Goal: Transaction & Acquisition: Purchase product/service

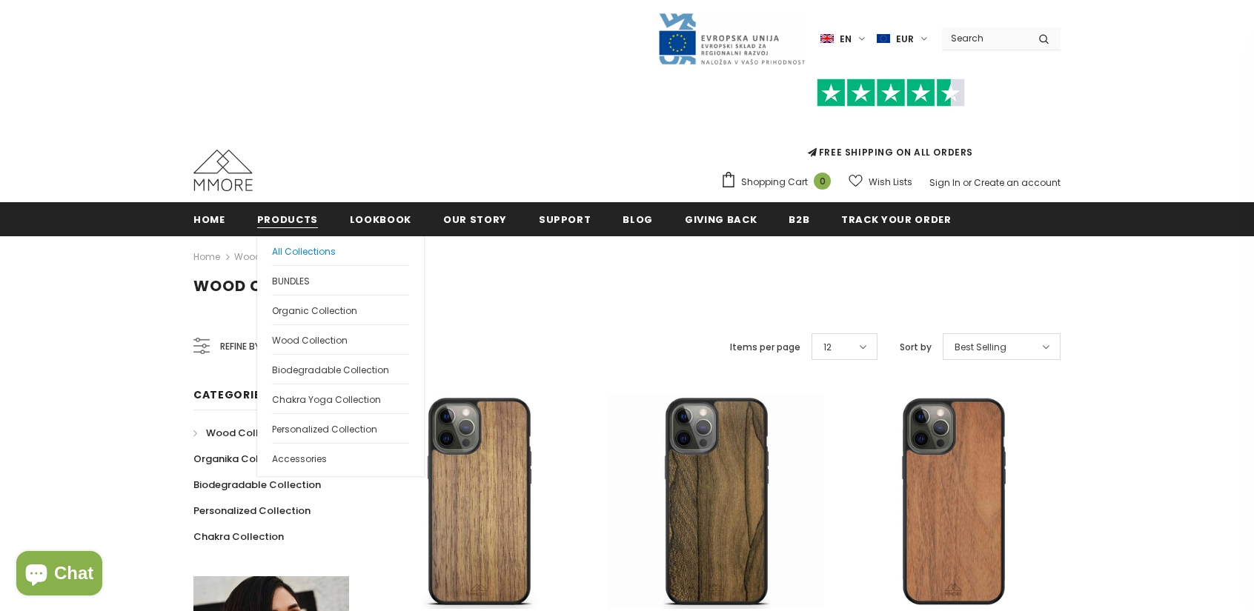
click at [304, 251] on span "All Collections" at bounding box center [304, 251] width 64 height 13
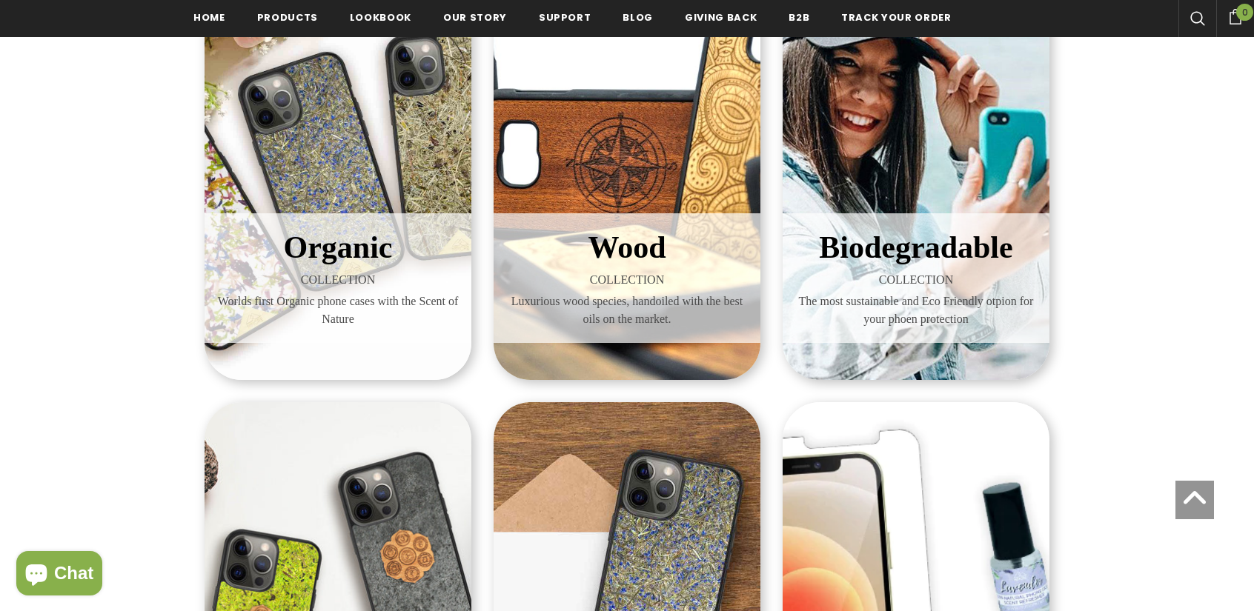
scroll to position [374, 0]
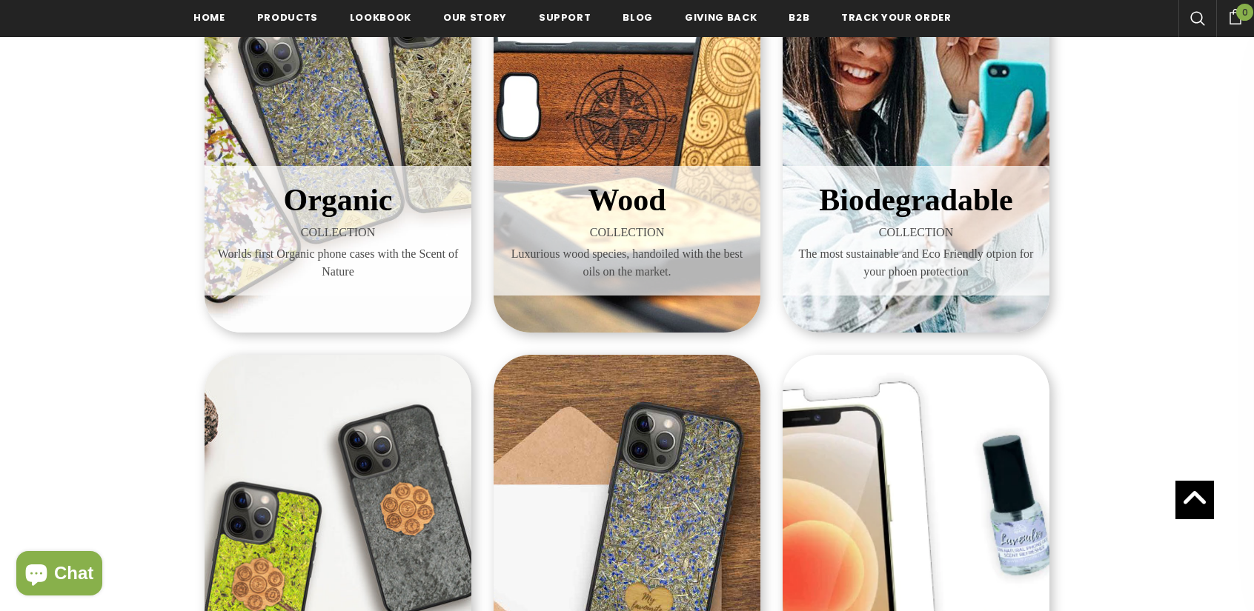
click at [359, 229] on span "COLLECTION" at bounding box center [338, 233] width 245 height 18
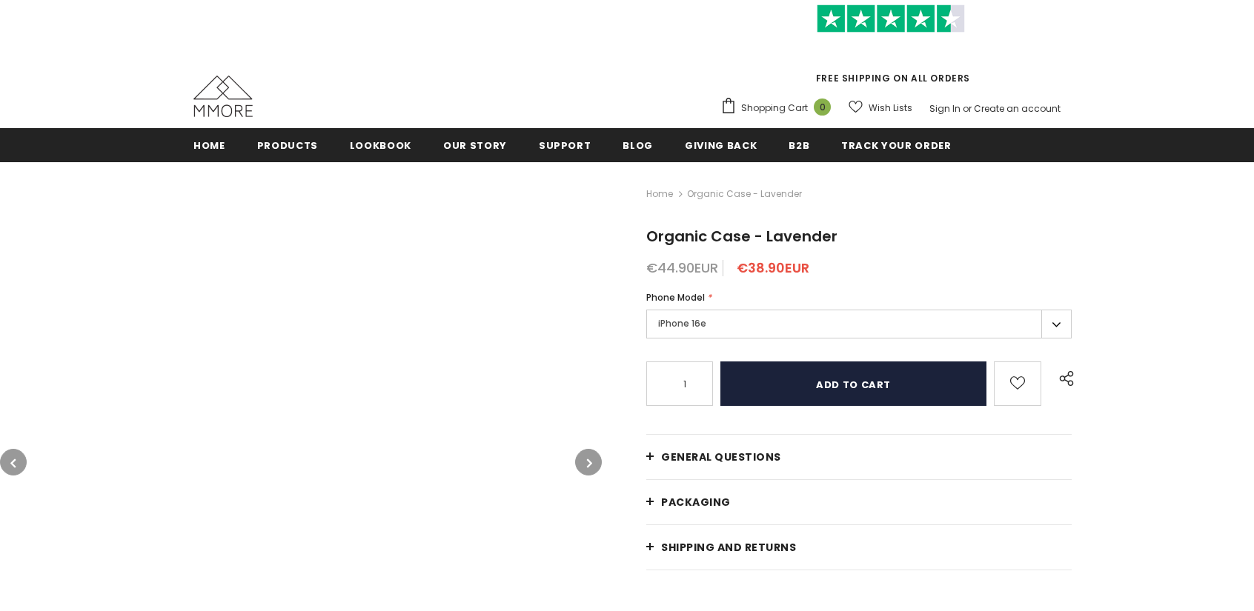
scroll to position [74, 0]
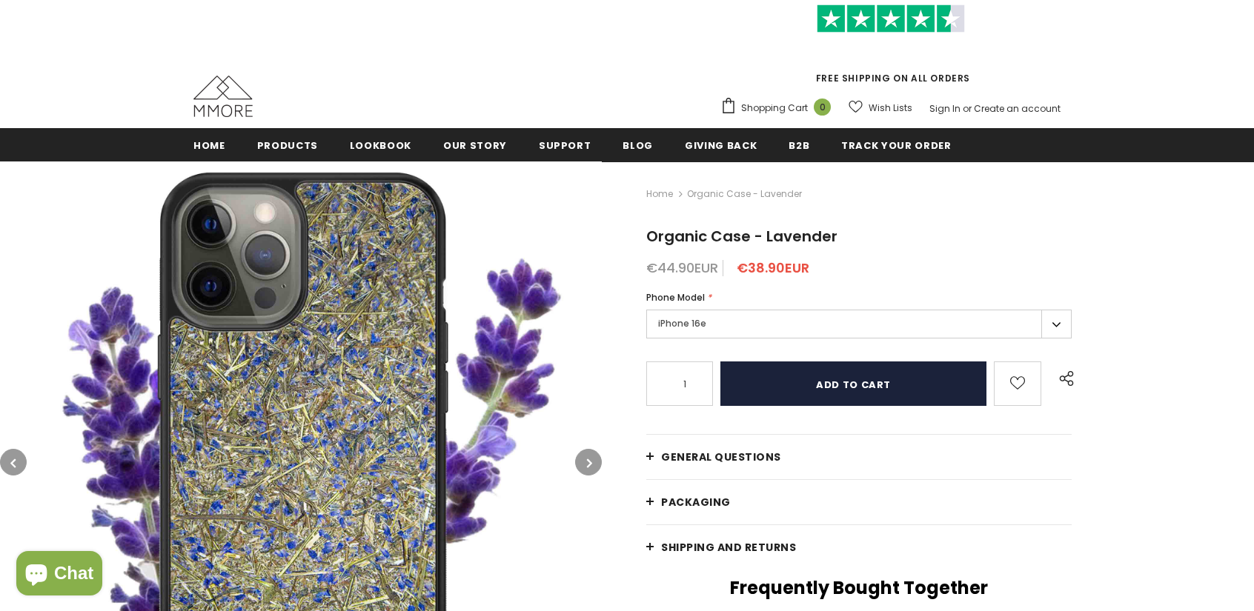
click at [809, 382] on input "Add to cart" at bounding box center [853, 384] width 266 height 44
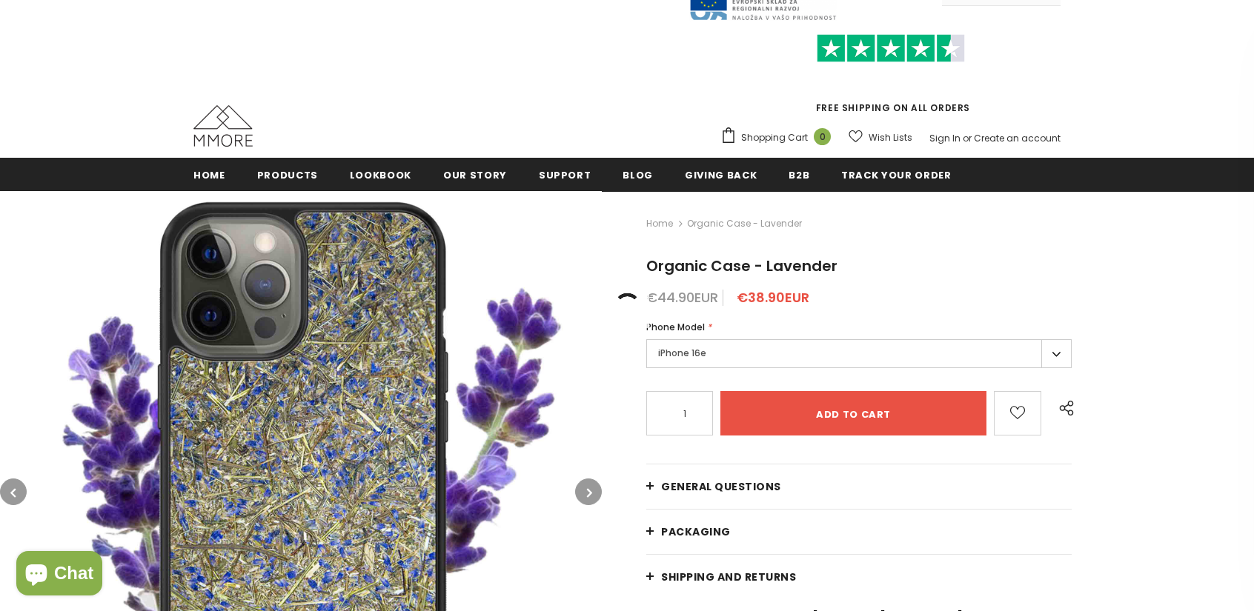
scroll to position [0, 0]
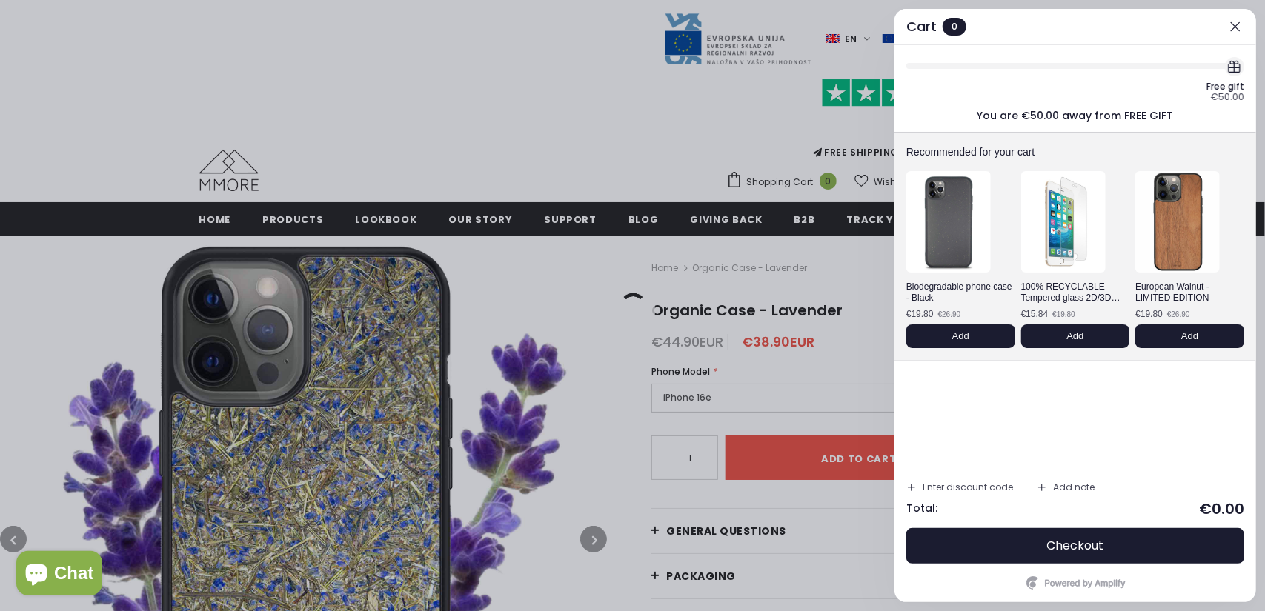
click at [285, 218] on div at bounding box center [632, 305] width 1265 height 611
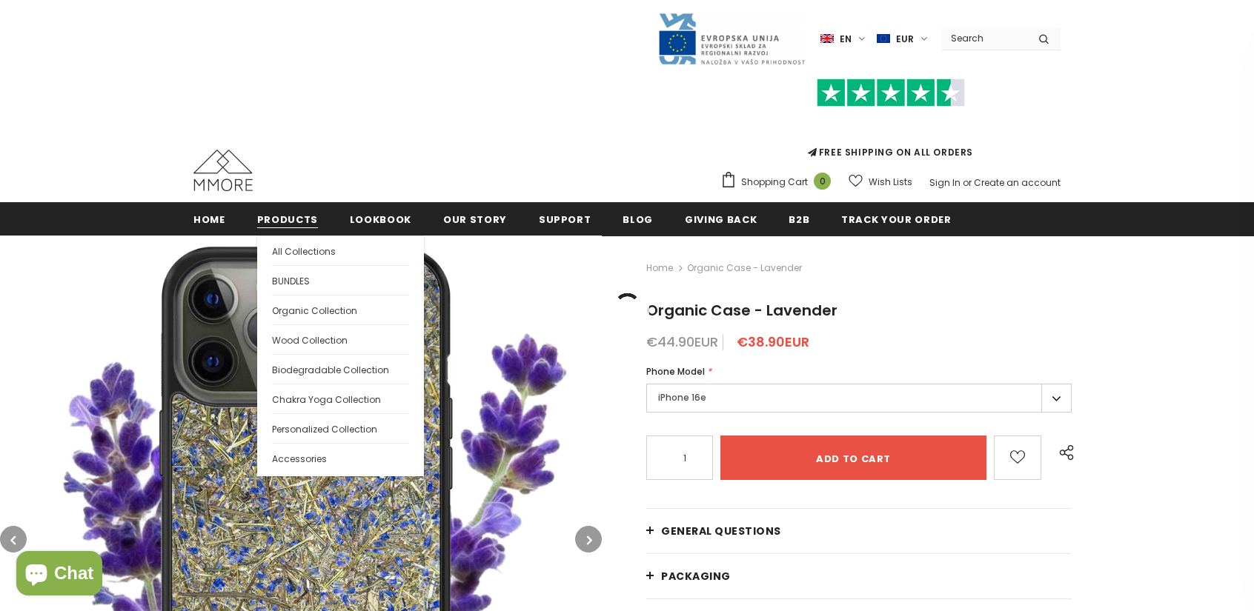
click at [286, 218] on span "Products" at bounding box center [287, 220] width 61 height 14
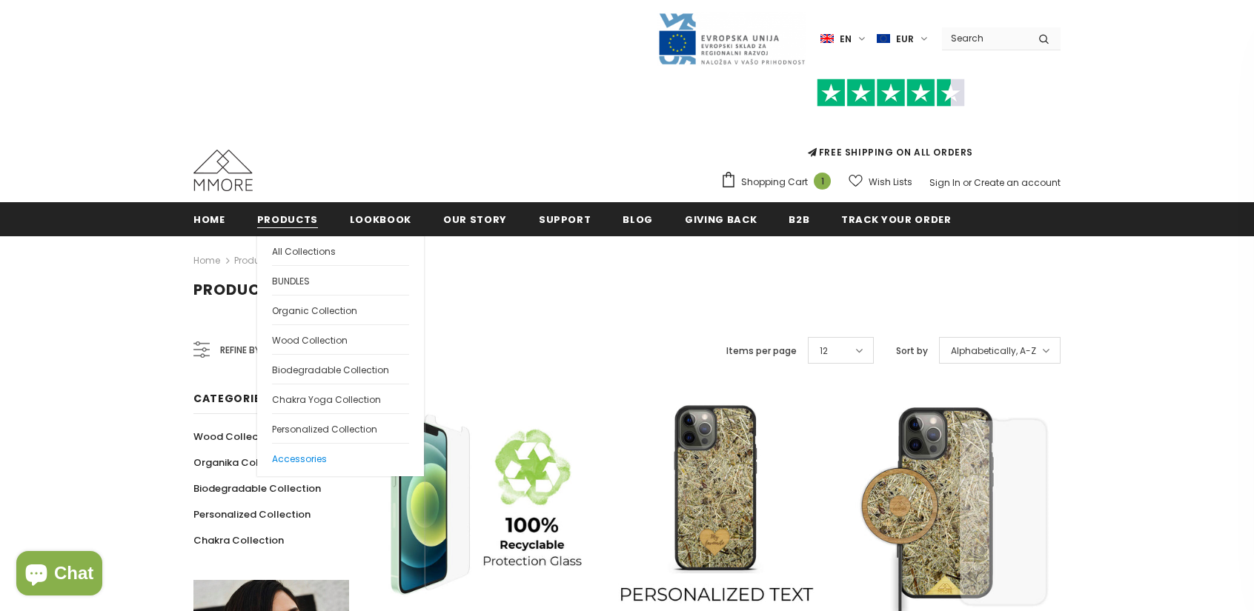
click at [305, 462] on span "Accessories" at bounding box center [299, 459] width 55 height 13
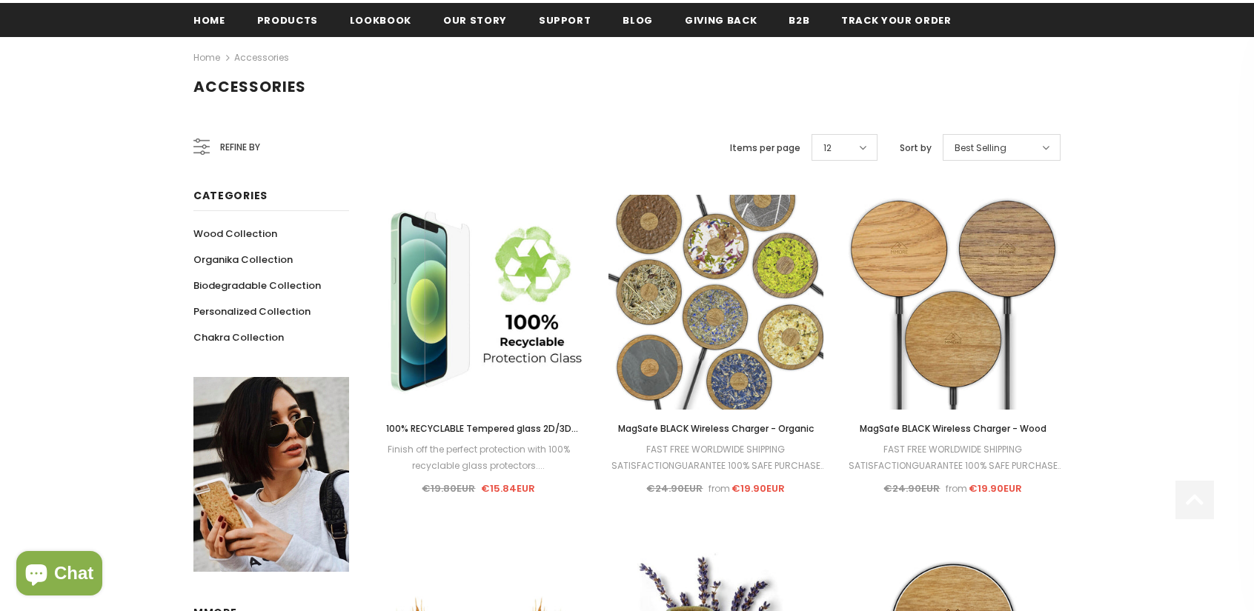
scroll to position [222, 0]
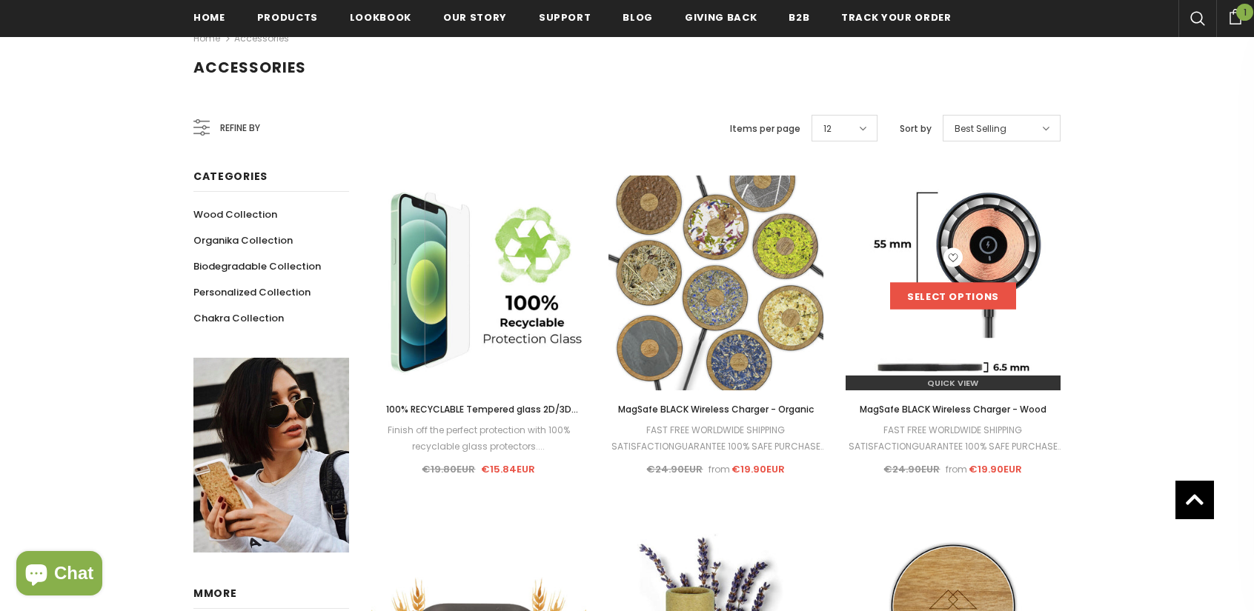
click at [923, 297] on link "Select options" at bounding box center [953, 296] width 126 height 27
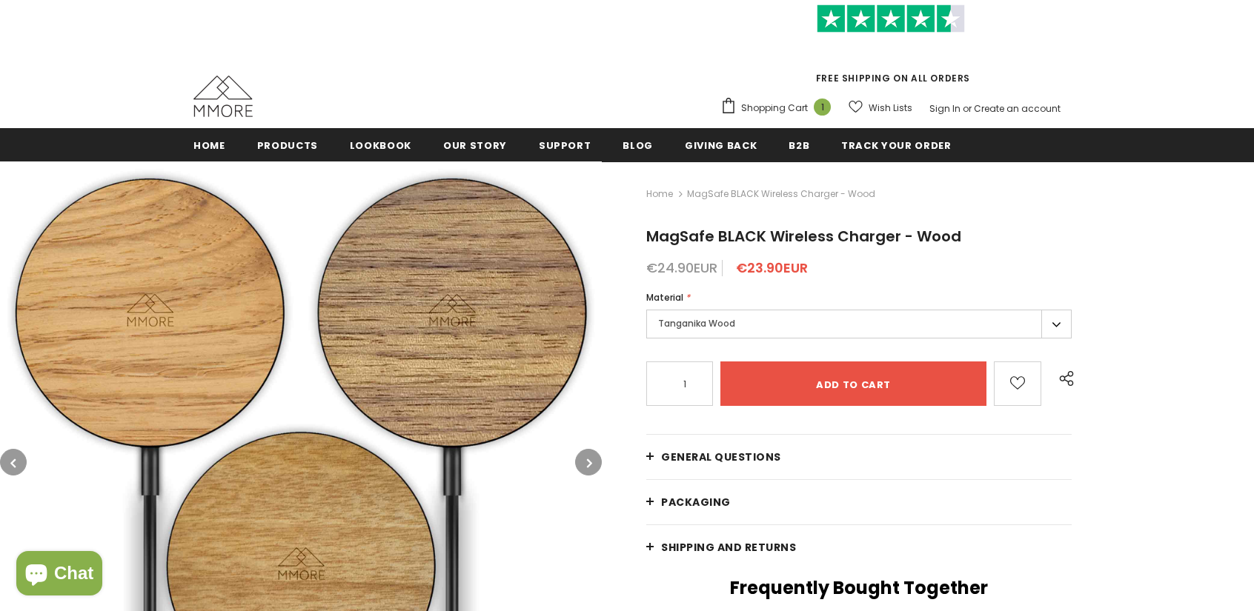
type input "0"
click at [908, 319] on label "Tanganika Wood" at bounding box center [858, 324] width 425 height 29
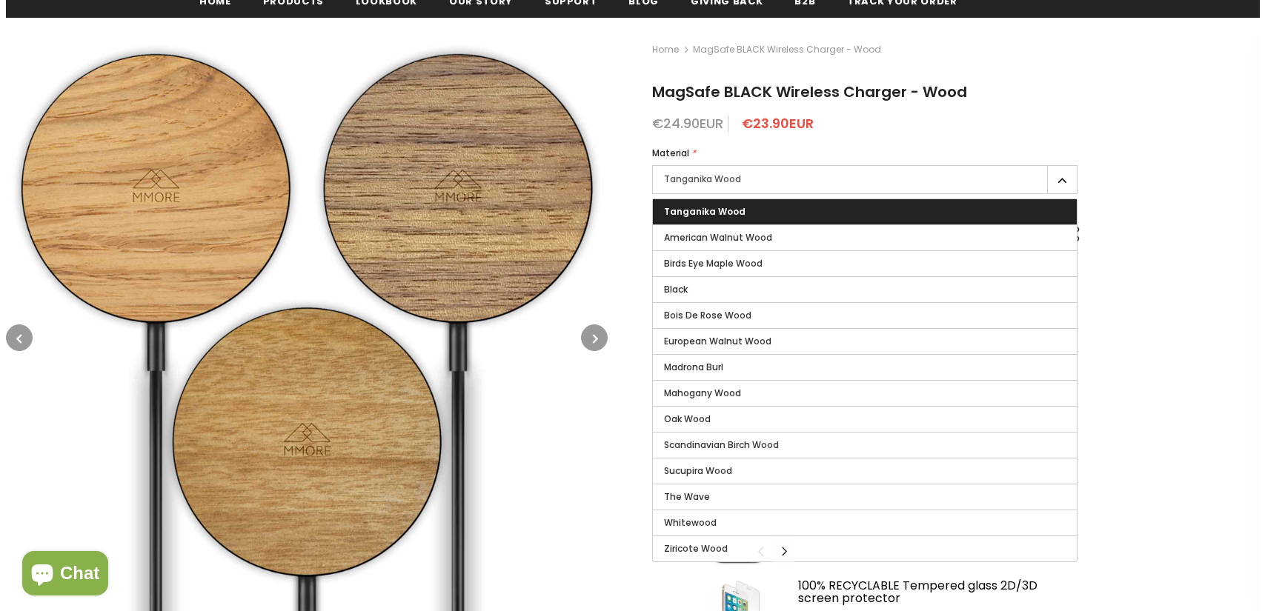
scroll to position [222, 0]
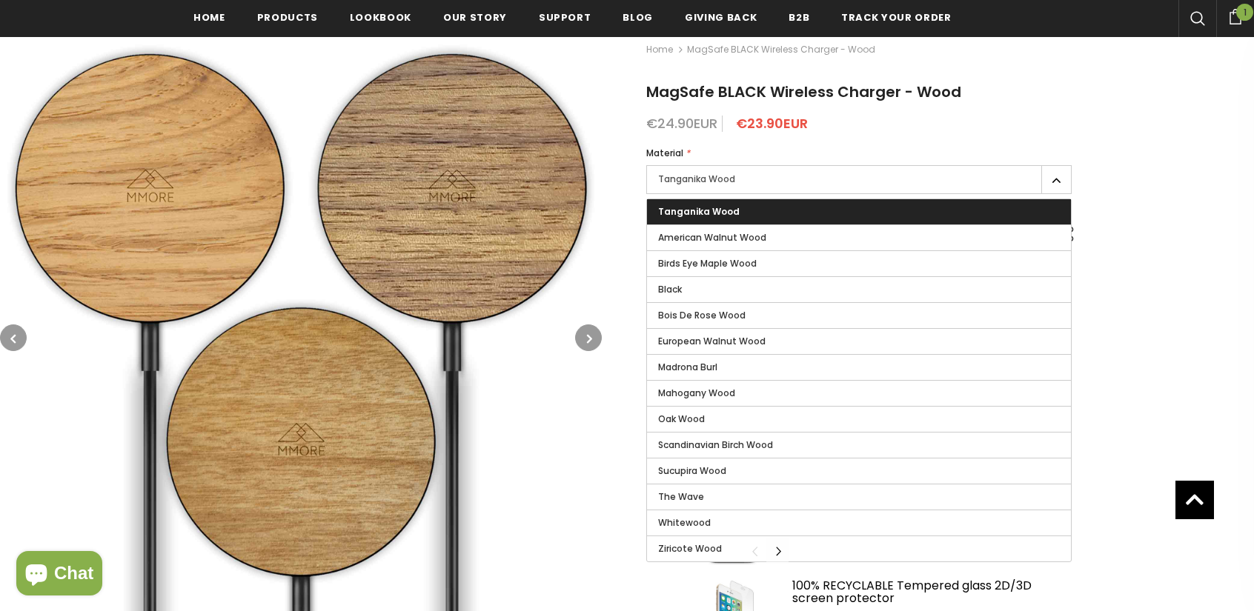
click at [1151, 287] on div "Home MagSafe BLACK Wireless Charger - Wood MagSafe BLACK Wireless Charger - Woo…" at bounding box center [928, 466] width 652 height 898
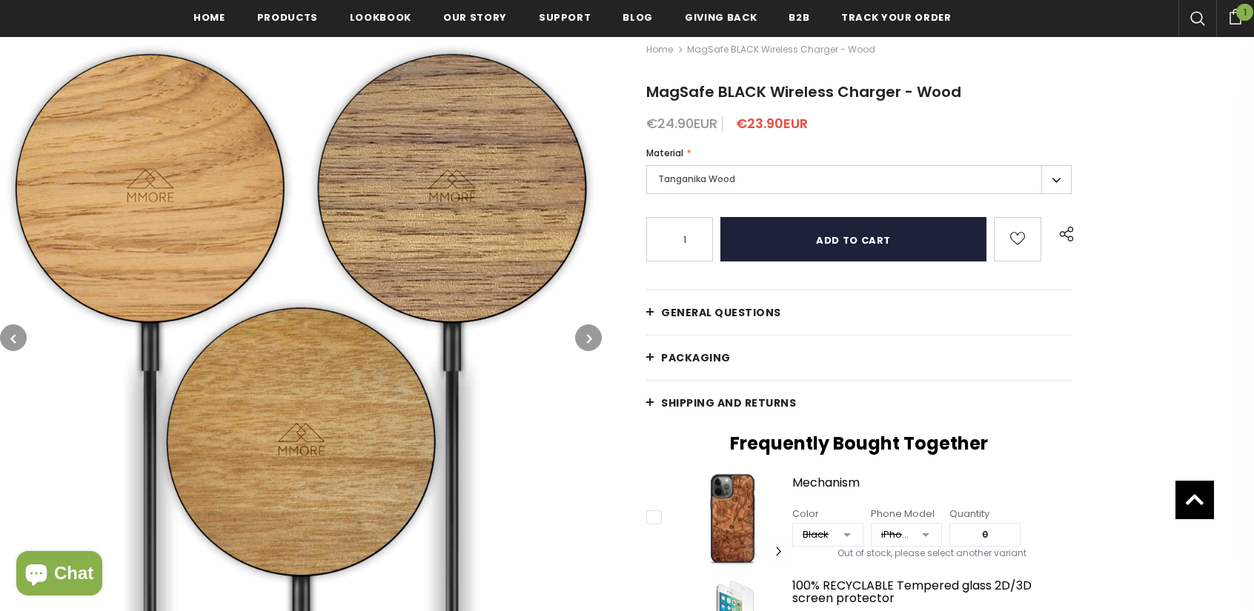
click at [867, 239] on input "Add to cart" at bounding box center [853, 239] width 266 height 44
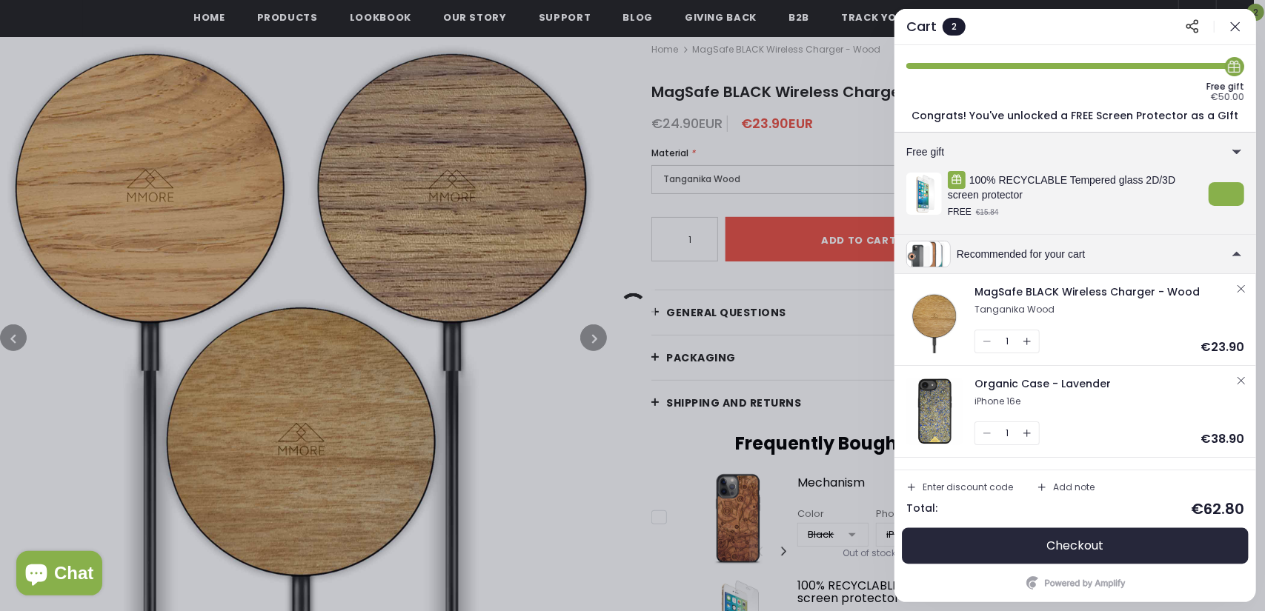
click at [1026, 535] on button "Checkout" at bounding box center [1075, 546] width 338 height 36
